Goal: Information Seeking & Learning: Learn about a topic

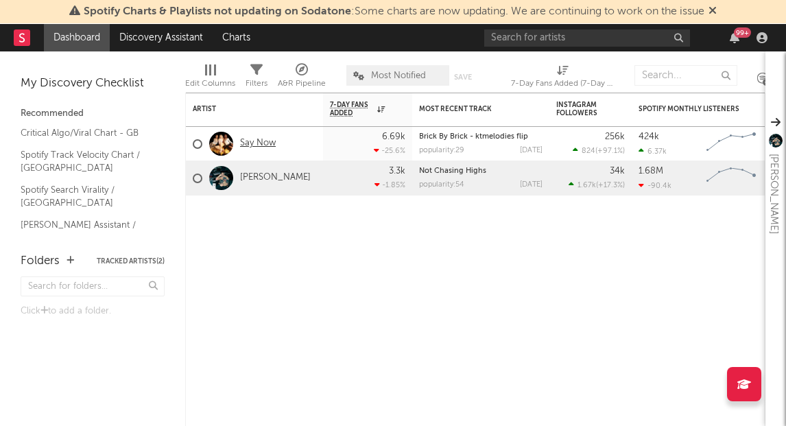
click at [252, 141] on link "Say Now" at bounding box center [258, 144] width 36 height 12
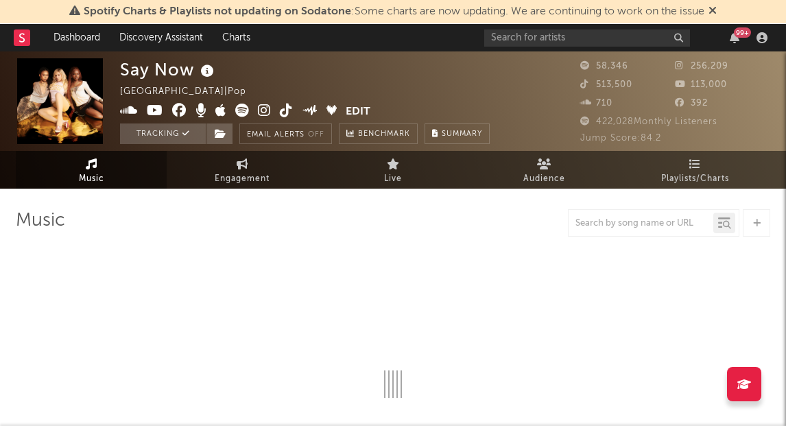
select select "6m"
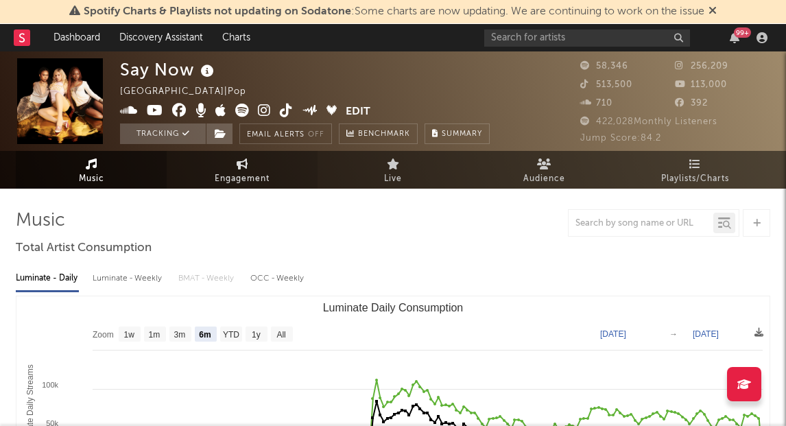
click at [217, 166] on link "Engagement" at bounding box center [242, 170] width 151 height 38
select select "1w"
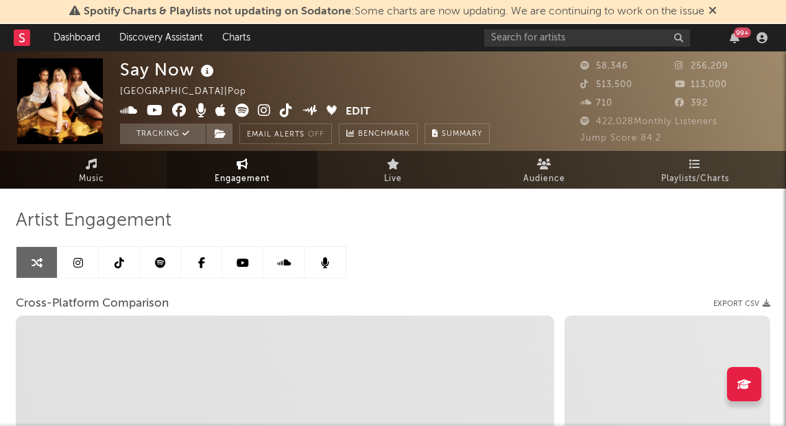
click at [112, 267] on link at bounding box center [119, 262] width 41 height 31
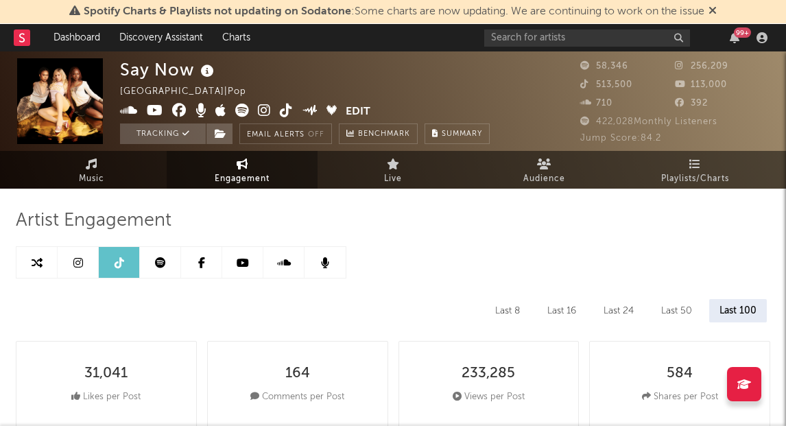
select select "6m"
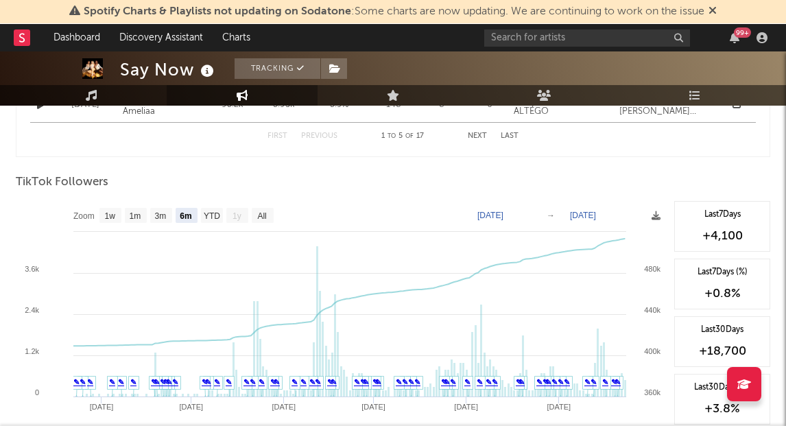
scroll to position [1265, 0]
click at [112, 215] on text "1w" at bounding box center [110, 217] width 11 height 10
select select "1w"
type input "[DATE]"
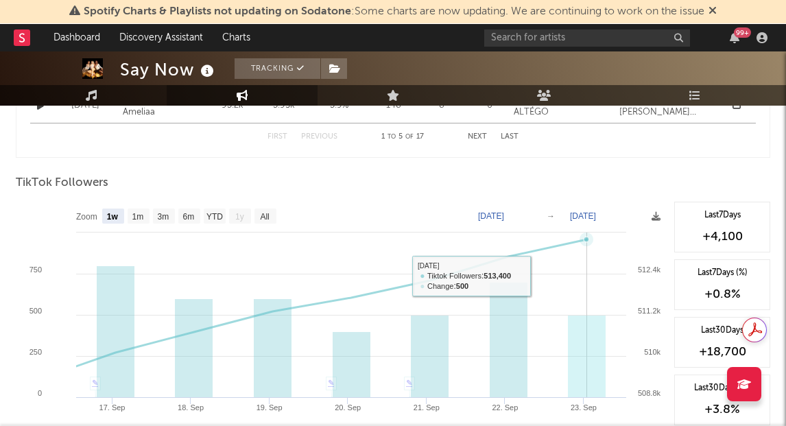
scroll to position [0, 0]
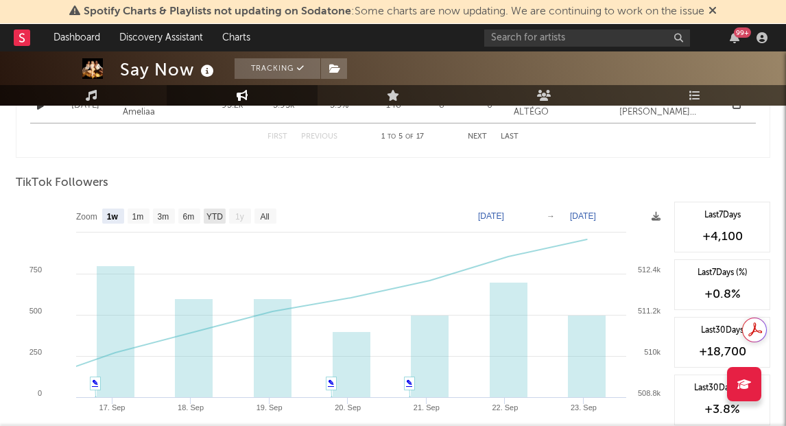
click at [207, 212] on text "YTD" at bounding box center [215, 217] width 16 height 10
select select "YTD"
type input "[DATE]"
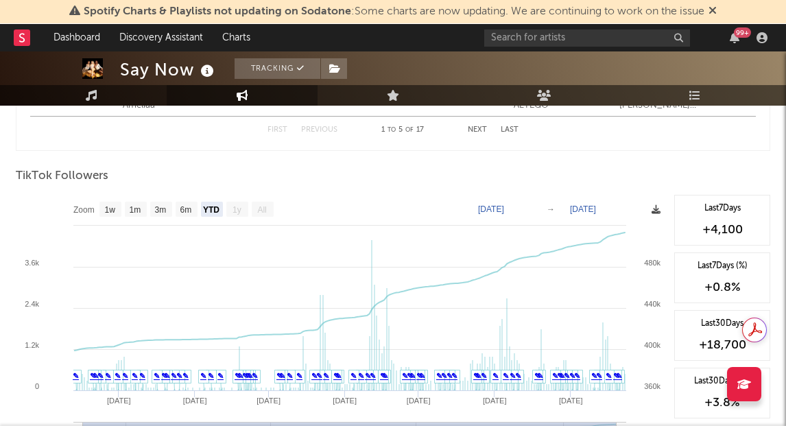
scroll to position [1236, 0]
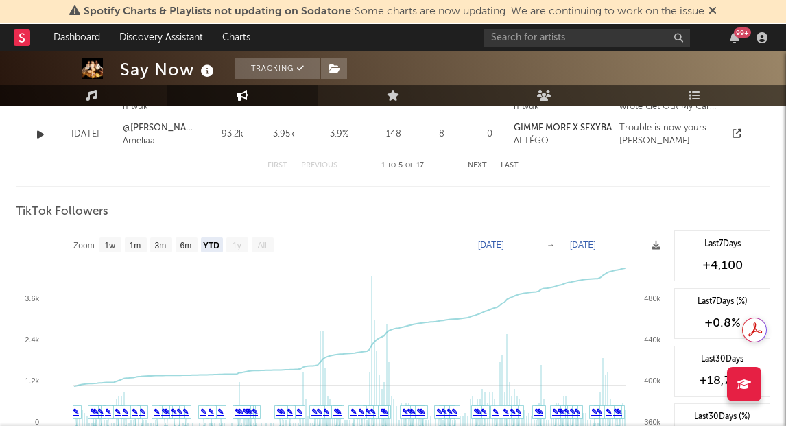
click at [504, 244] on text "[DATE]" at bounding box center [491, 245] width 26 height 10
type input "[DATE]"
click at [586, 207] on div "TikTok Followers" at bounding box center [393, 211] width 755 height 23
